Goal: Task Accomplishment & Management: Manage account settings

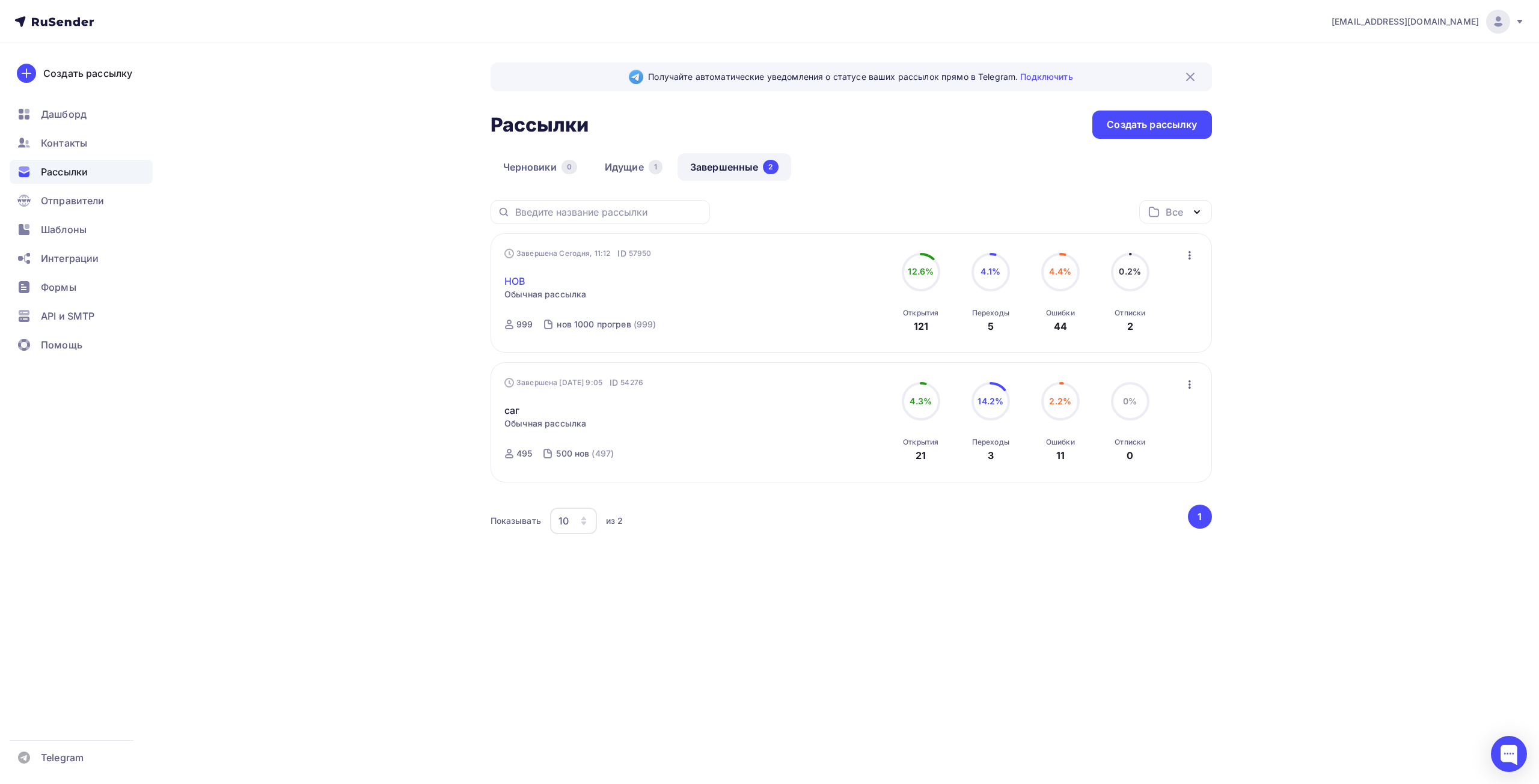
click at [514, 284] on link "НОВ" at bounding box center [515, 282] width 21 height 15
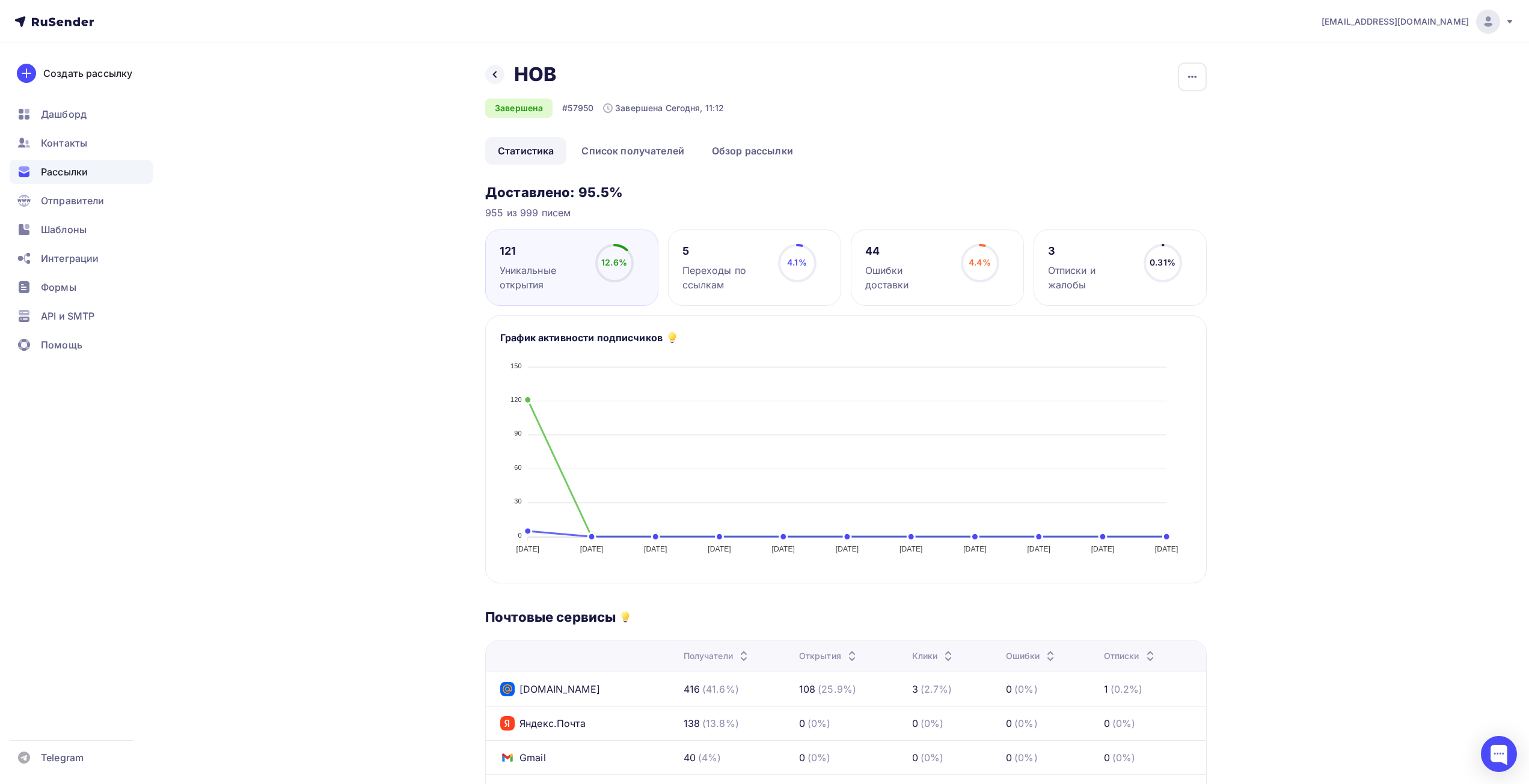
click at [1097, 265] on div "Отписки и жалобы" at bounding box center [1090, 277] width 85 height 29
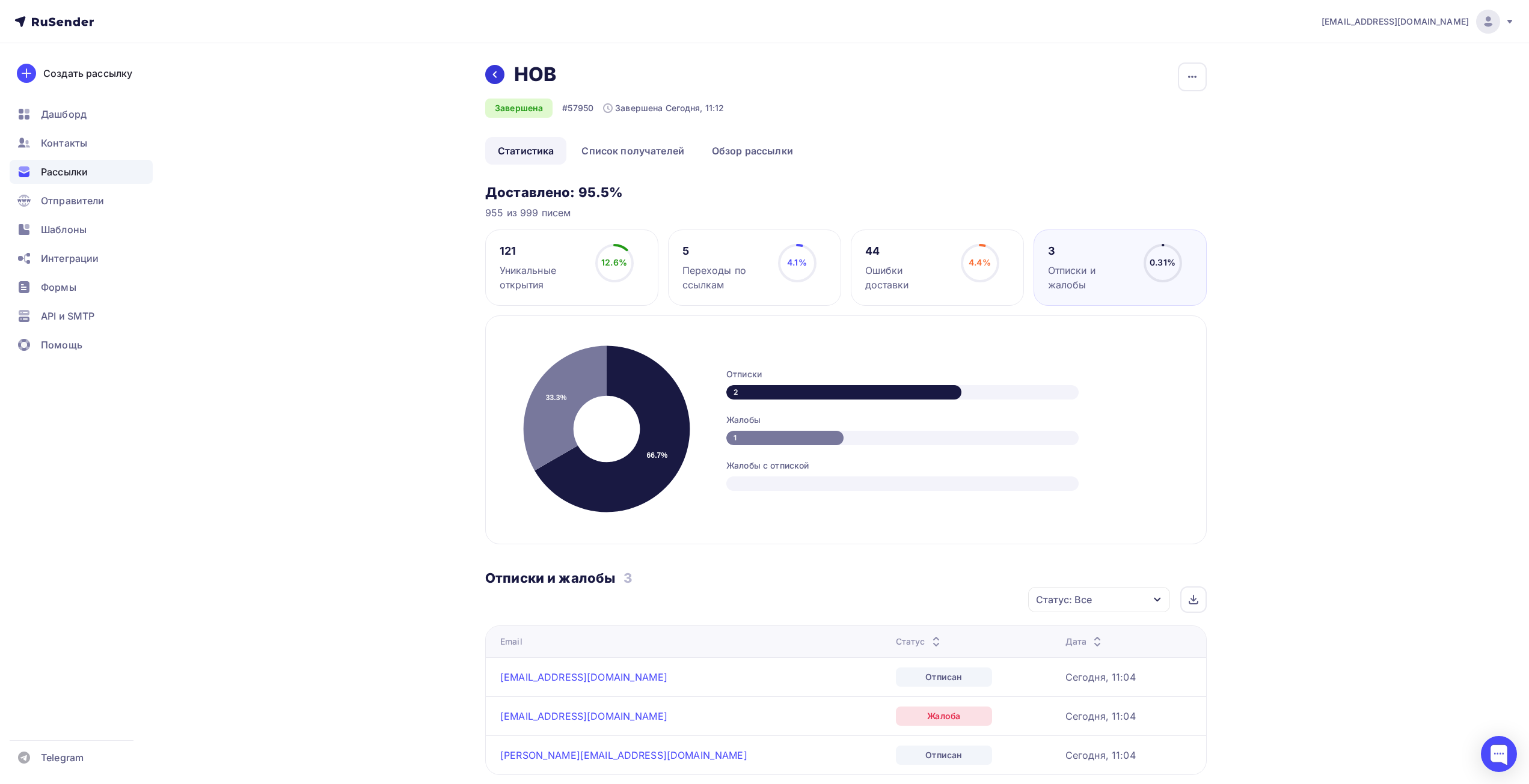
click at [495, 79] on icon at bounding box center [495, 75] width 10 height 10
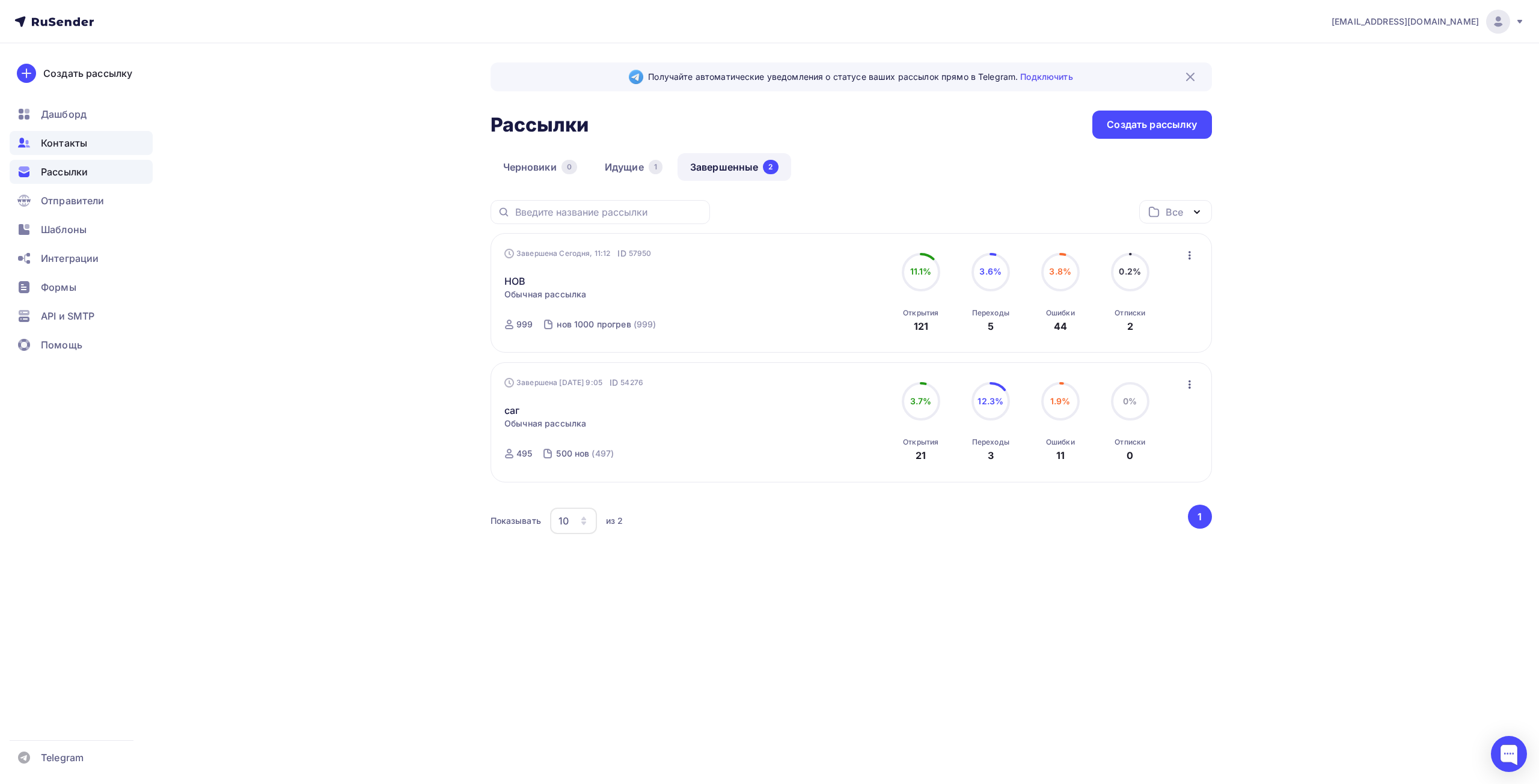
click at [68, 145] on span "Контакты" at bounding box center [64, 143] width 46 height 15
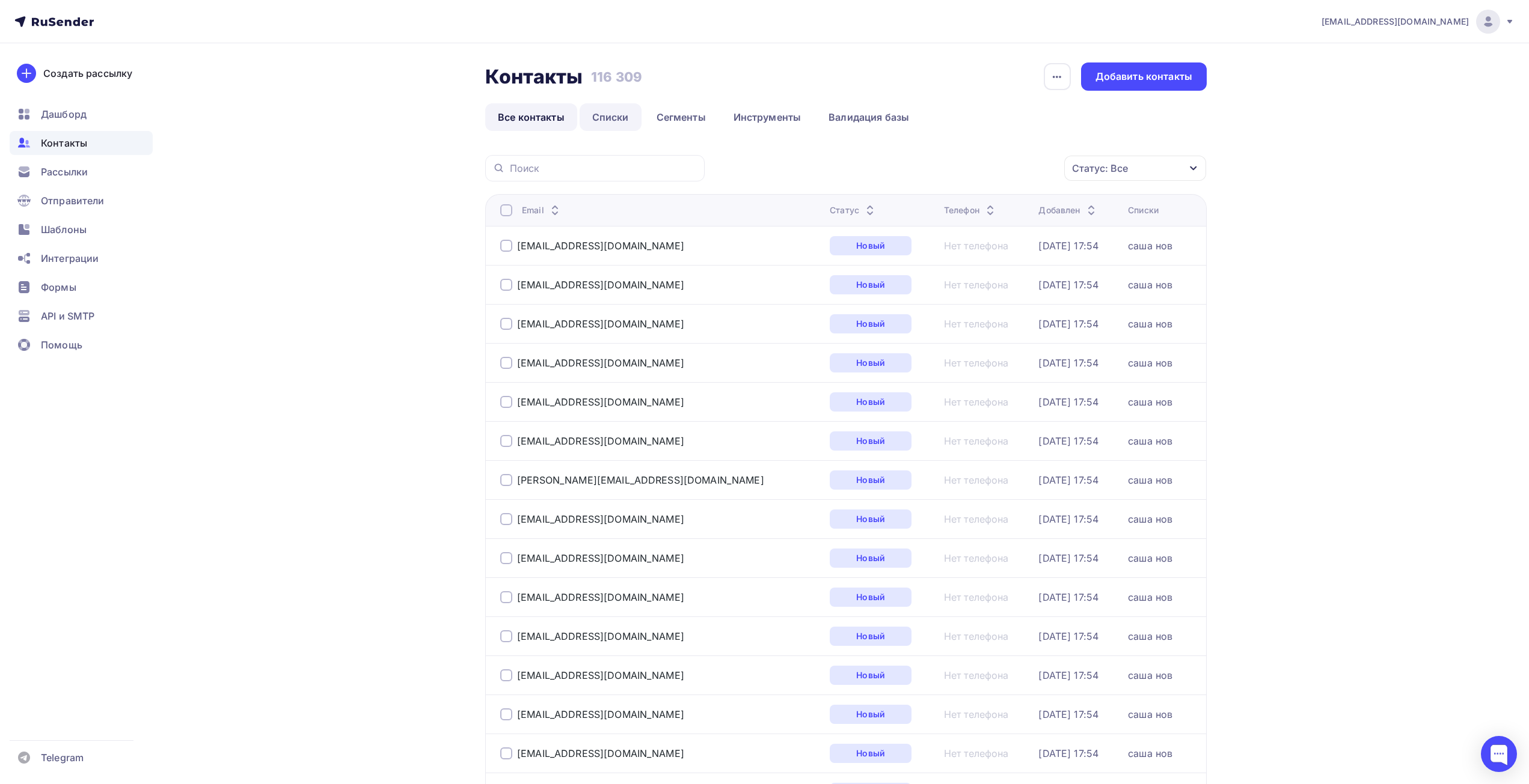
click at [620, 115] on link "Списки" at bounding box center [610, 117] width 62 height 28
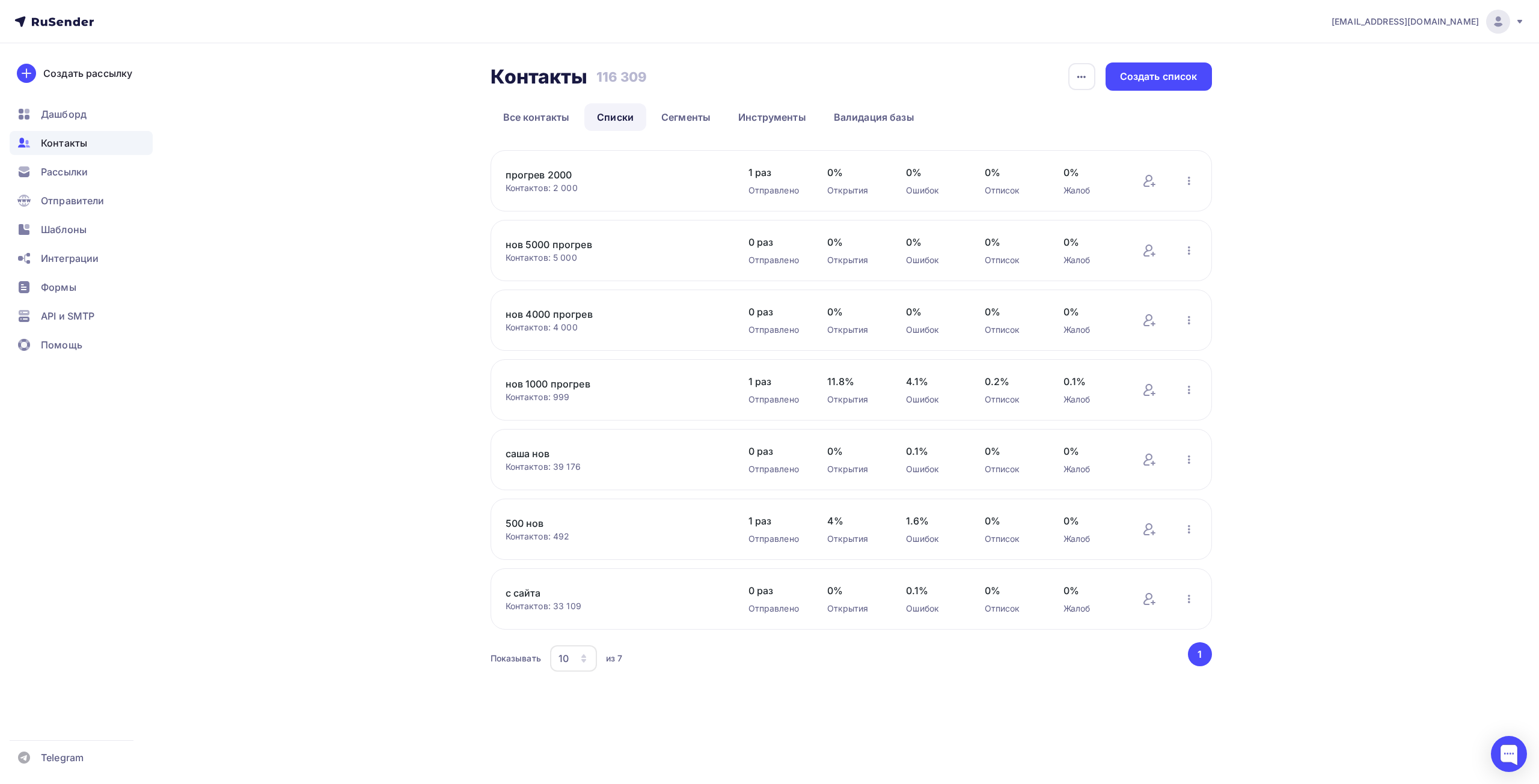
click at [620, 115] on link "Списки" at bounding box center [615, 117] width 62 height 28
click at [1186, 461] on icon "button" at bounding box center [1189, 460] width 15 height 15
click at [1167, 603] on div "Актуализация контактов" at bounding box center [1110, 608] width 168 height 19
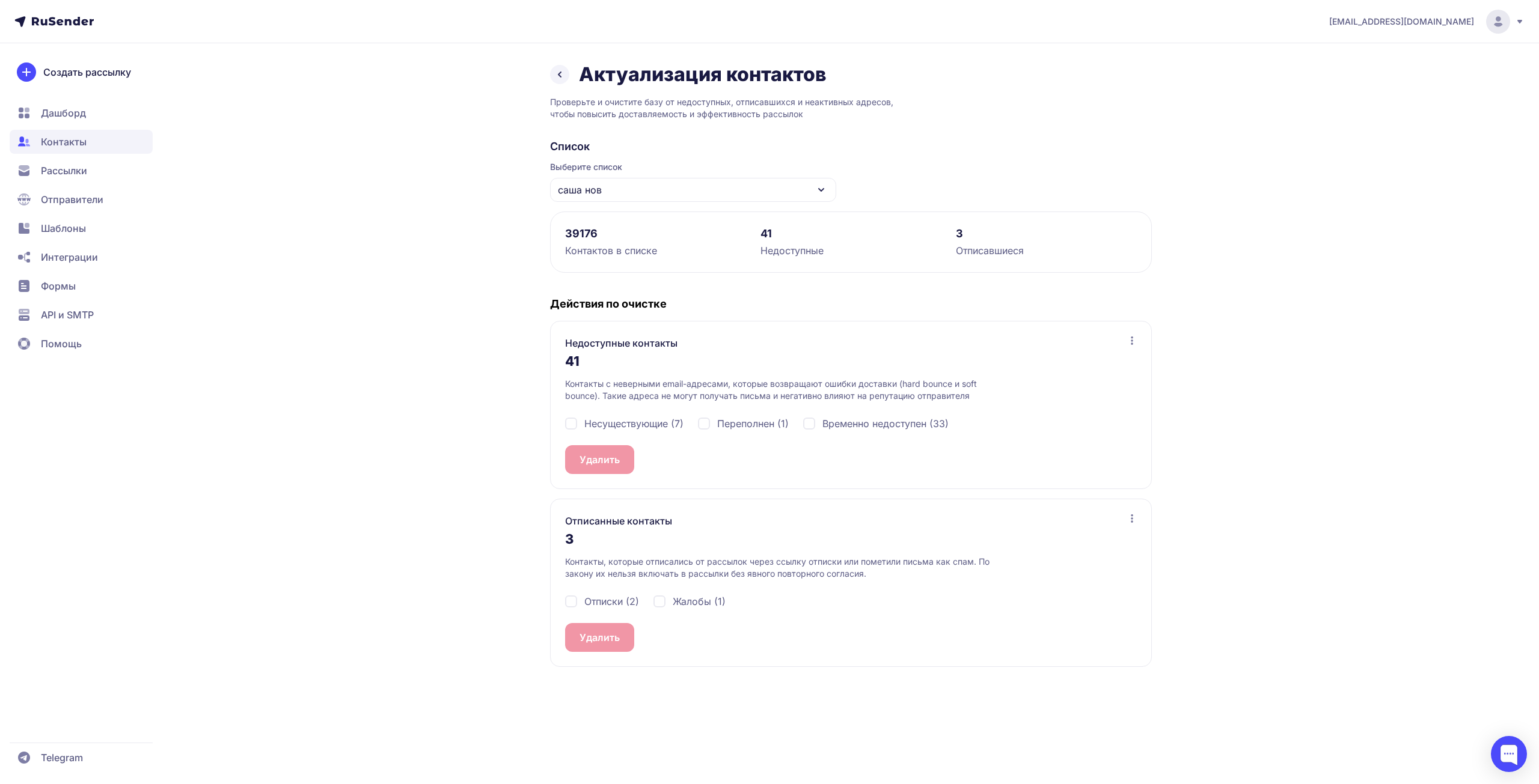
click at [555, 78] on icon at bounding box center [560, 75] width 15 height 15
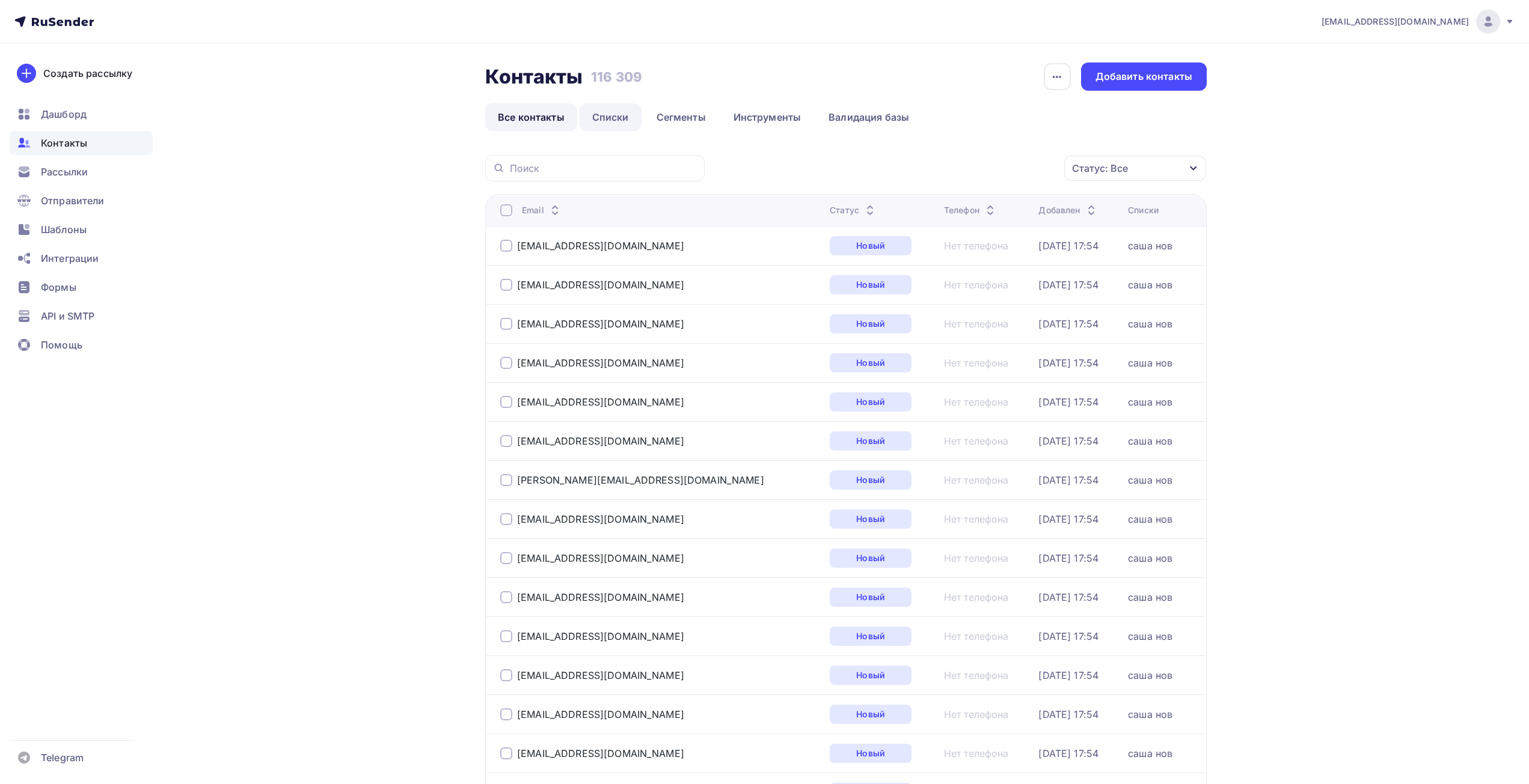
click at [604, 115] on link "Списки" at bounding box center [610, 117] width 62 height 28
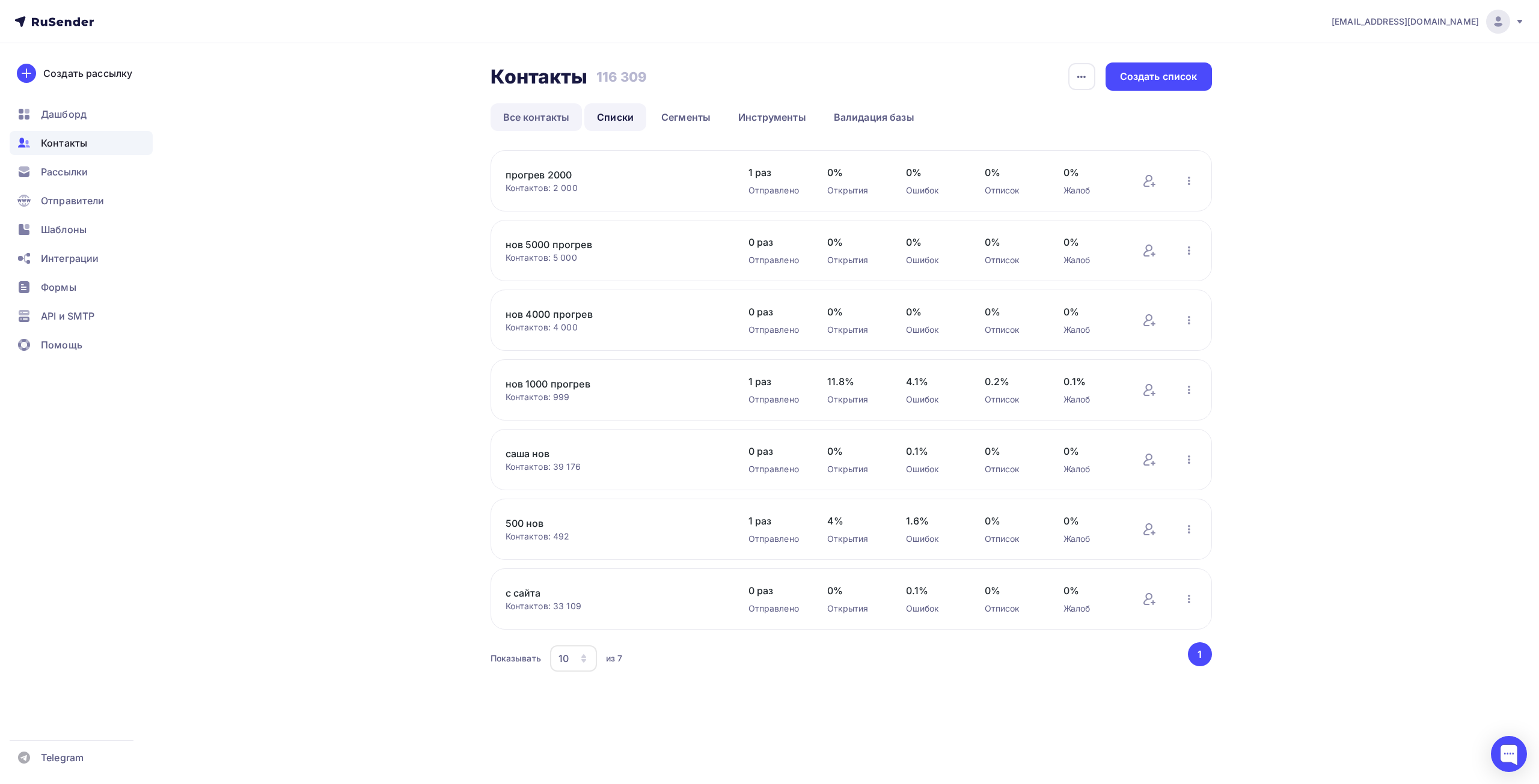
click at [531, 120] on link "Все контакты" at bounding box center [536, 117] width 92 height 28
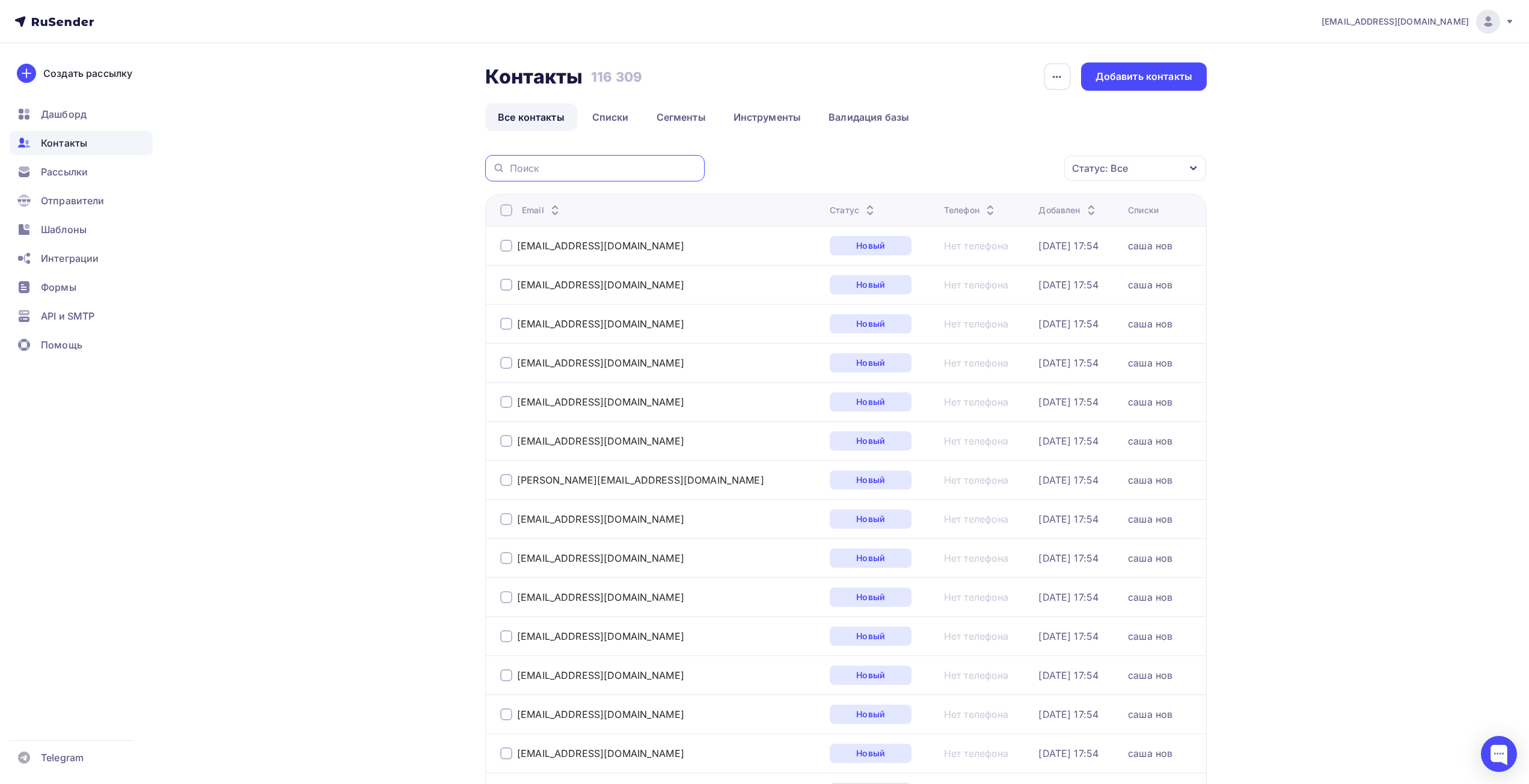
paste input "vershina8106@mail.ru"
type input "vershina8106@mail.ru"
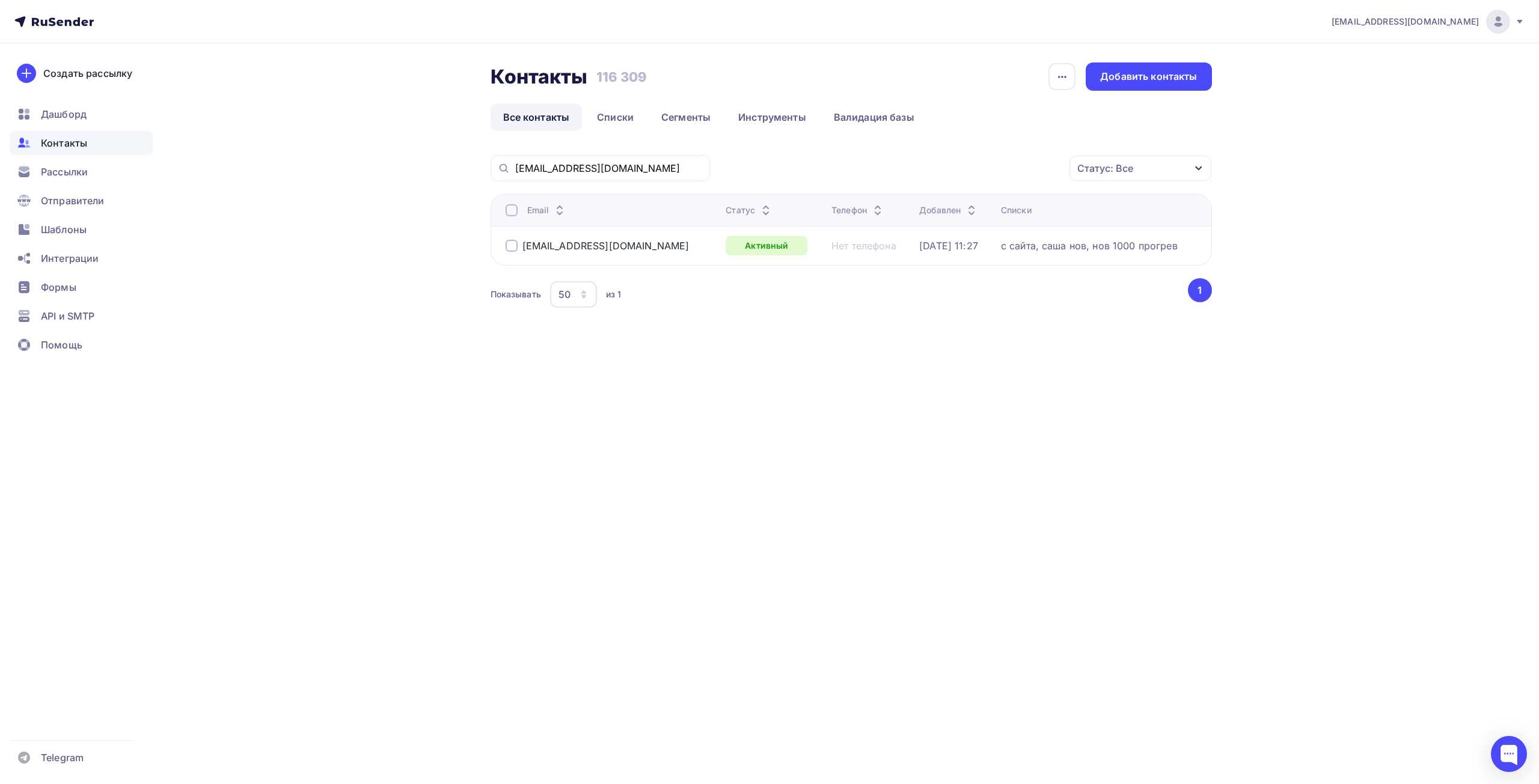
click at [512, 248] on div at bounding box center [512, 245] width 12 height 12
click at [726, 247] on div "Активный" at bounding box center [767, 245] width 82 height 19
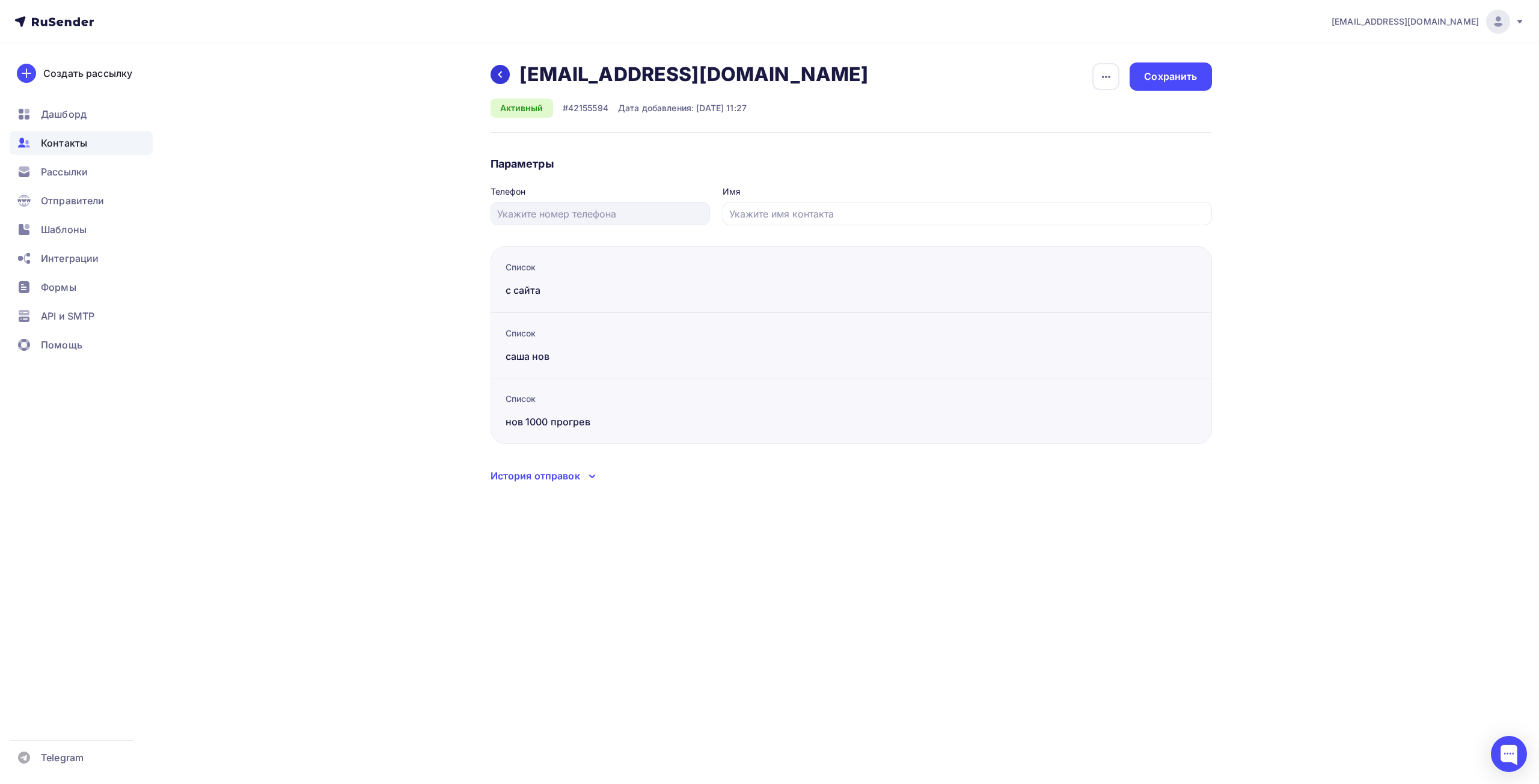
click at [502, 68] on div at bounding box center [499, 74] width 19 height 19
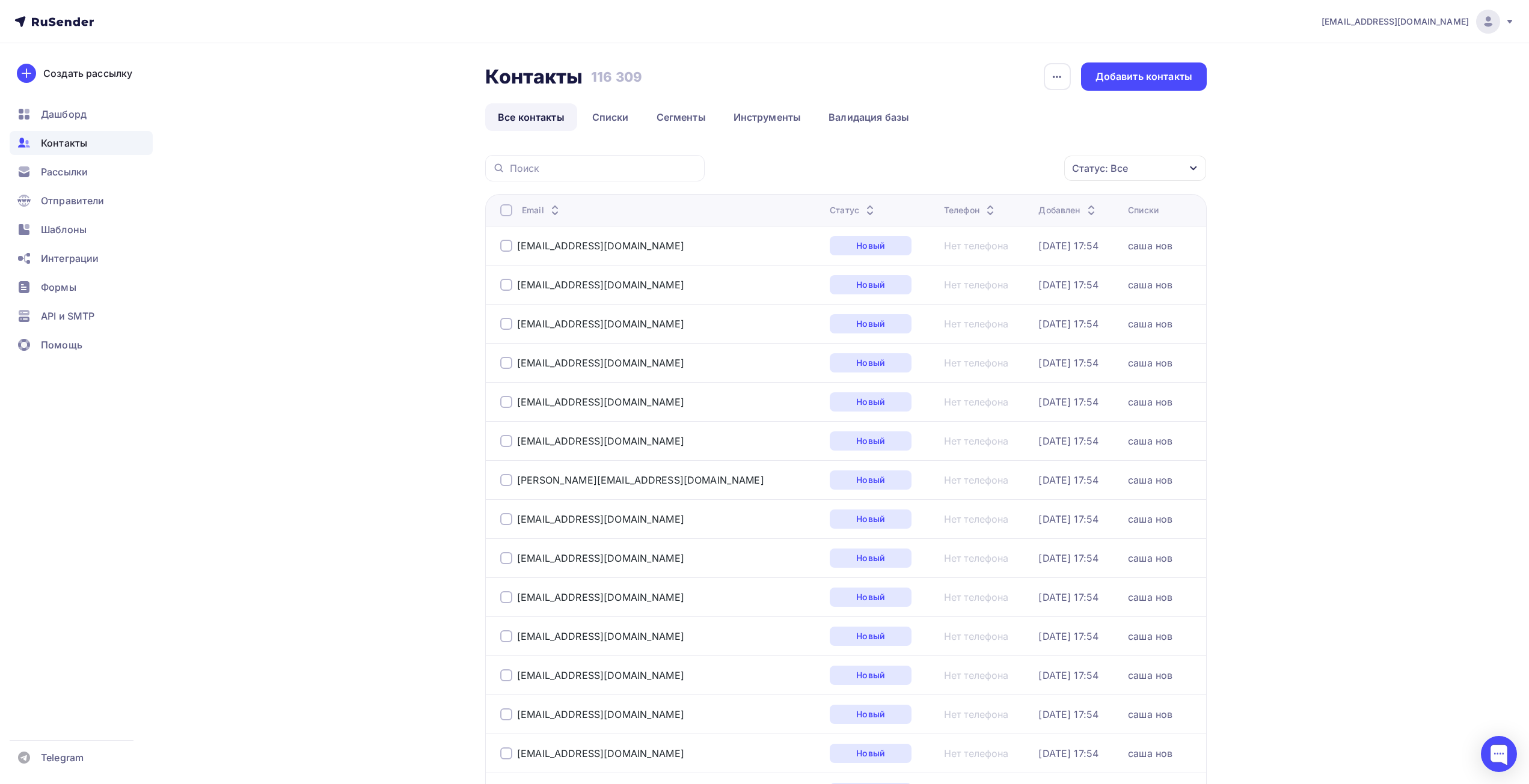
click at [575, 172] on input "text" at bounding box center [604, 168] width 187 height 13
paste input "vershina8106@mail.ru"
type input "vershina8106@mail.ru"
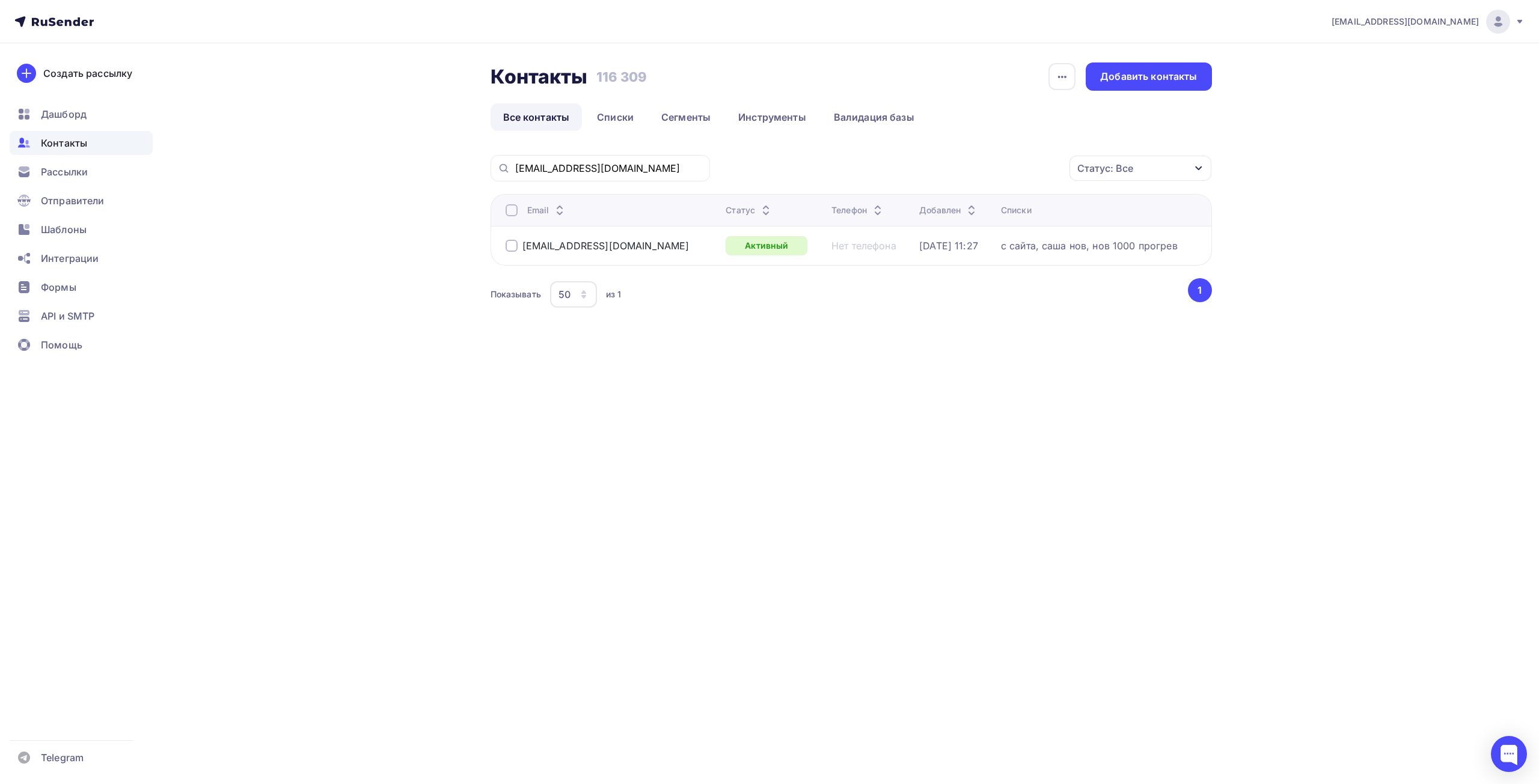
click at [511, 245] on div at bounding box center [512, 245] width 12 height 12
click at [1012, 172] on div "Действие" at bounding box center [980, 168] width 158 height 24
click at [963, 248] on div "Удалить" at bounding box center [980, 252] width 130 height 15
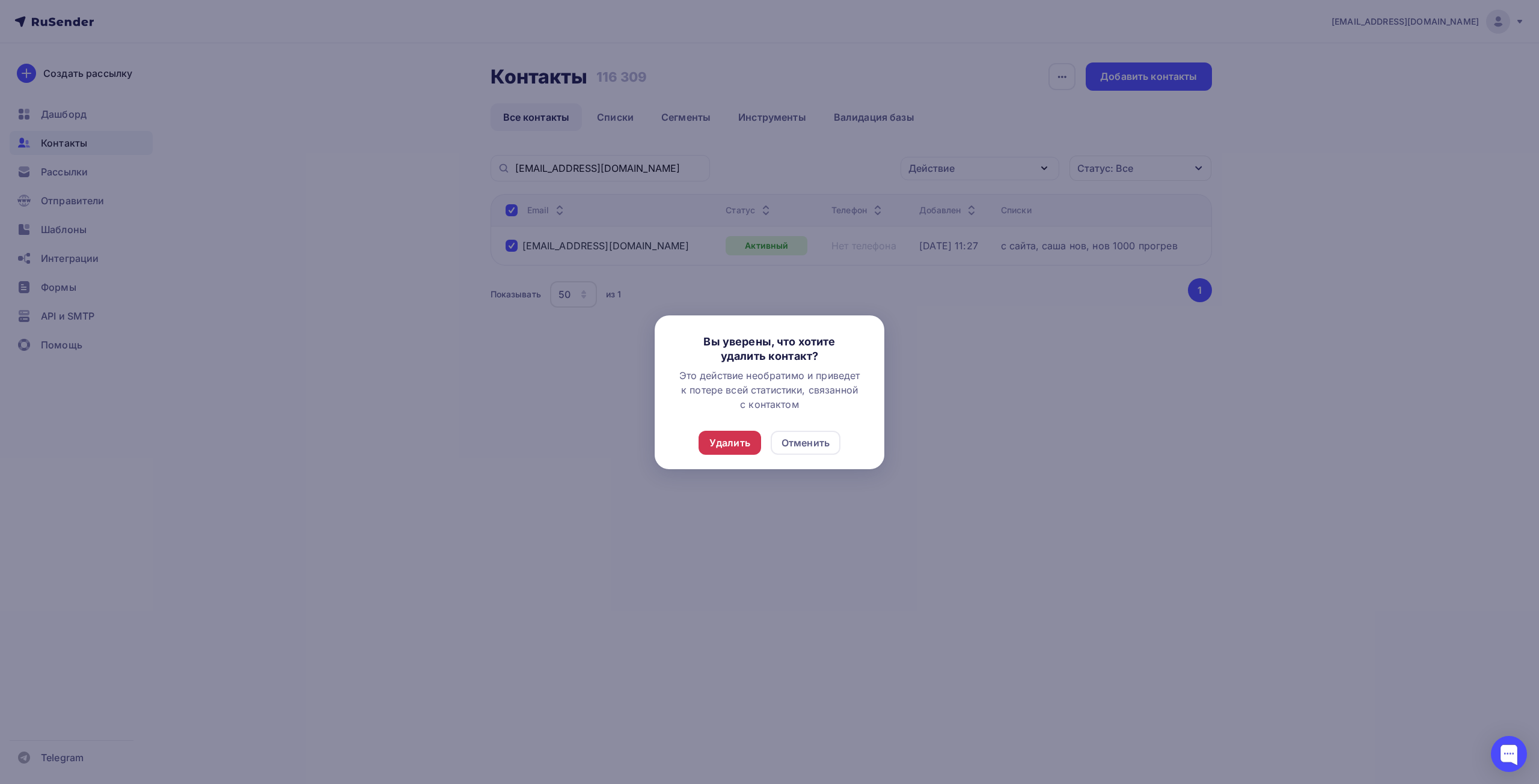
click at [742, 452] on div "Удалить" at bounding box center [730, 442] width 62 height 24
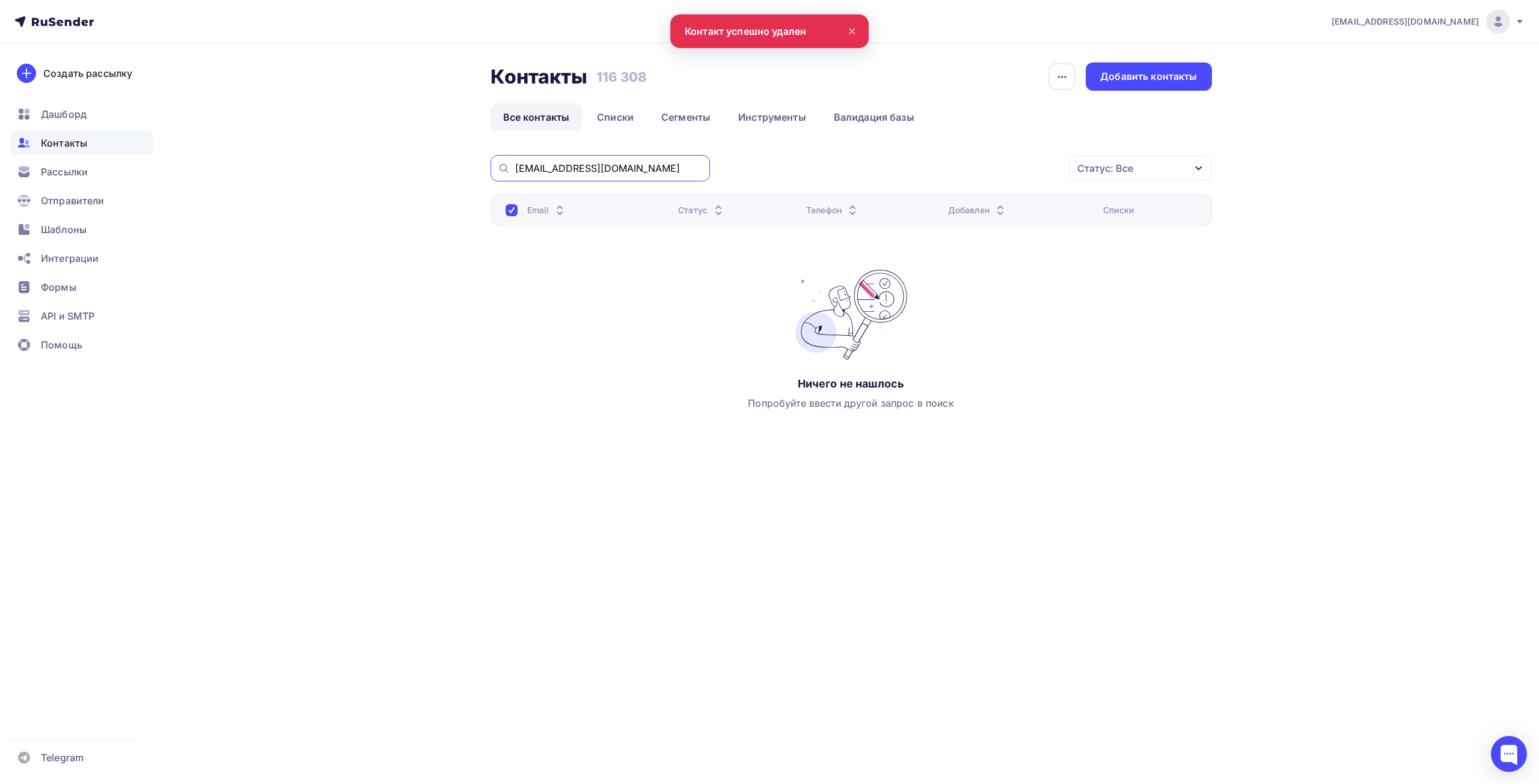
click at [622, 167] on input "vershina8106@mail.ru" at bounding box center [609, 168] width 187 height 13
drag, startPoint x: 633, startPoint y: 167, endPoint x: 402, endPoint y: 154, distance: 231.4
click at [402, 154] on div "Контакты Контакты 116 308 116 308 История импорта Добавить контакты Все контакт…" at bounding box center [770, 277] width 985 height 469
click at [603, 116] on link "Списки" at bounding box center [615, 117] width 62 height 28
